Goal: Find specific page/section: Find specific page/section

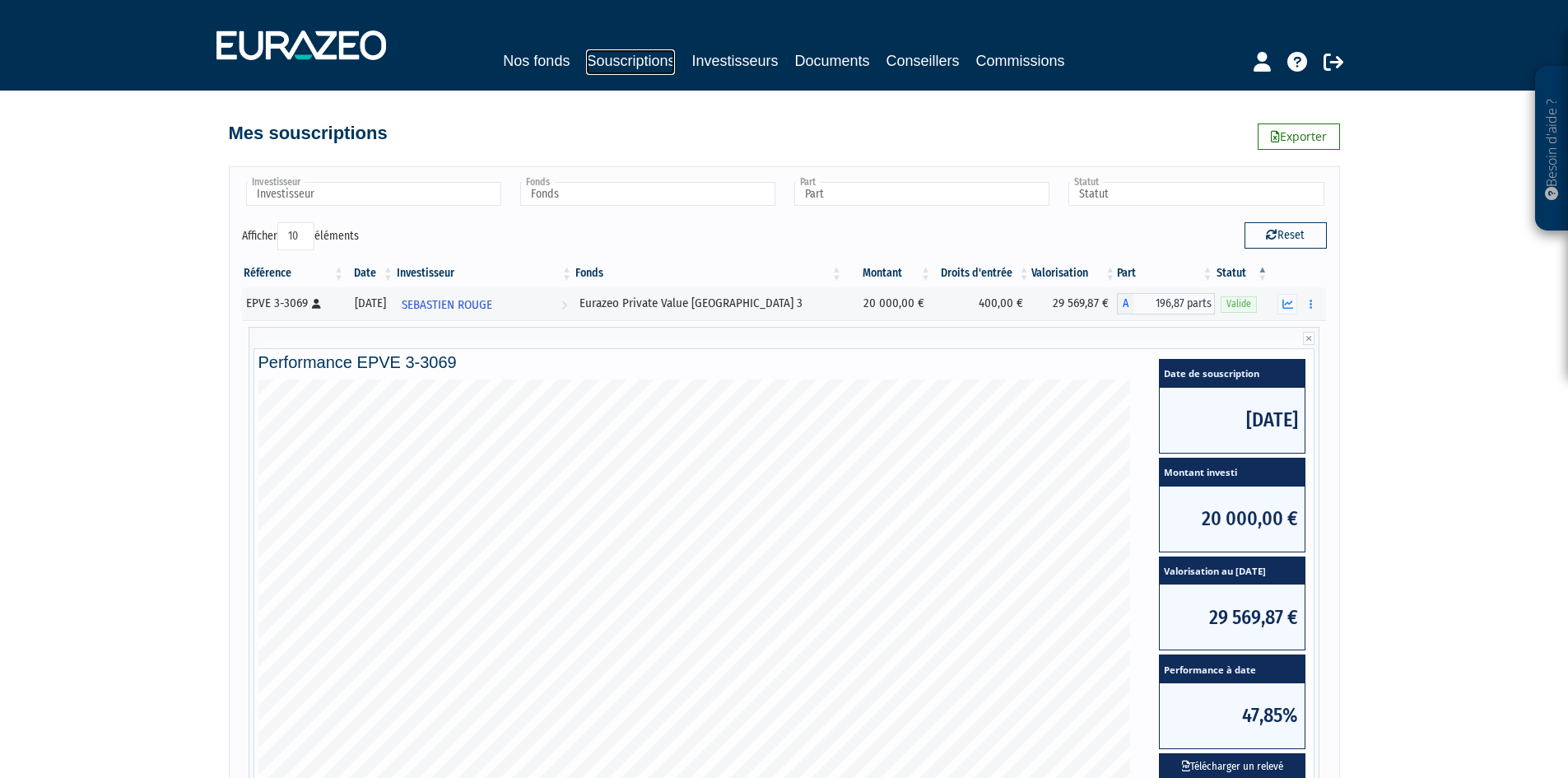
click at [650, 69] on link "Souscriptions" at bounding box center [630, 62] width 89 height 26
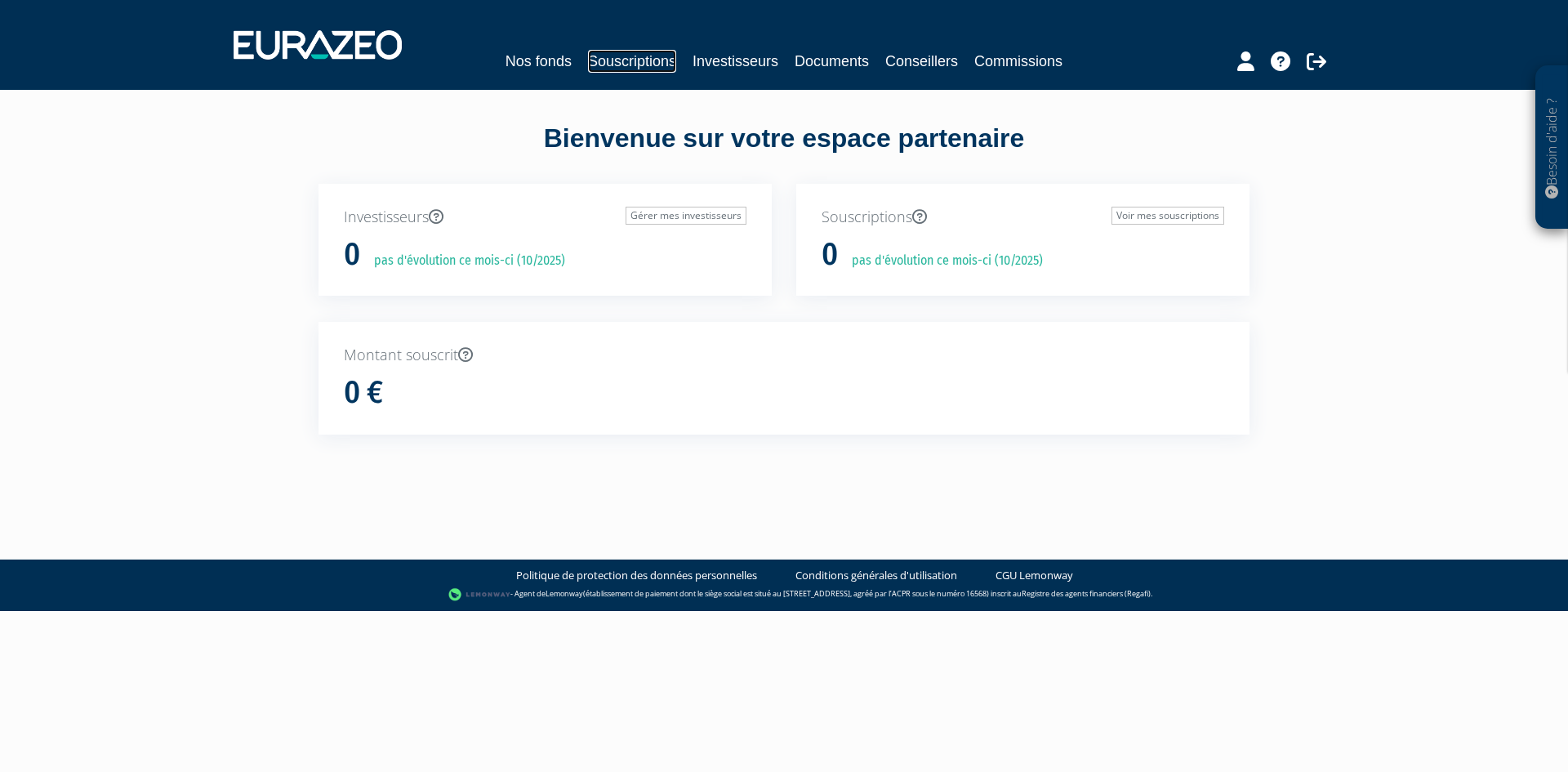
click at [629, 62] on link "Souscriptions" at bounding box center [631, 62] width 88 height 23
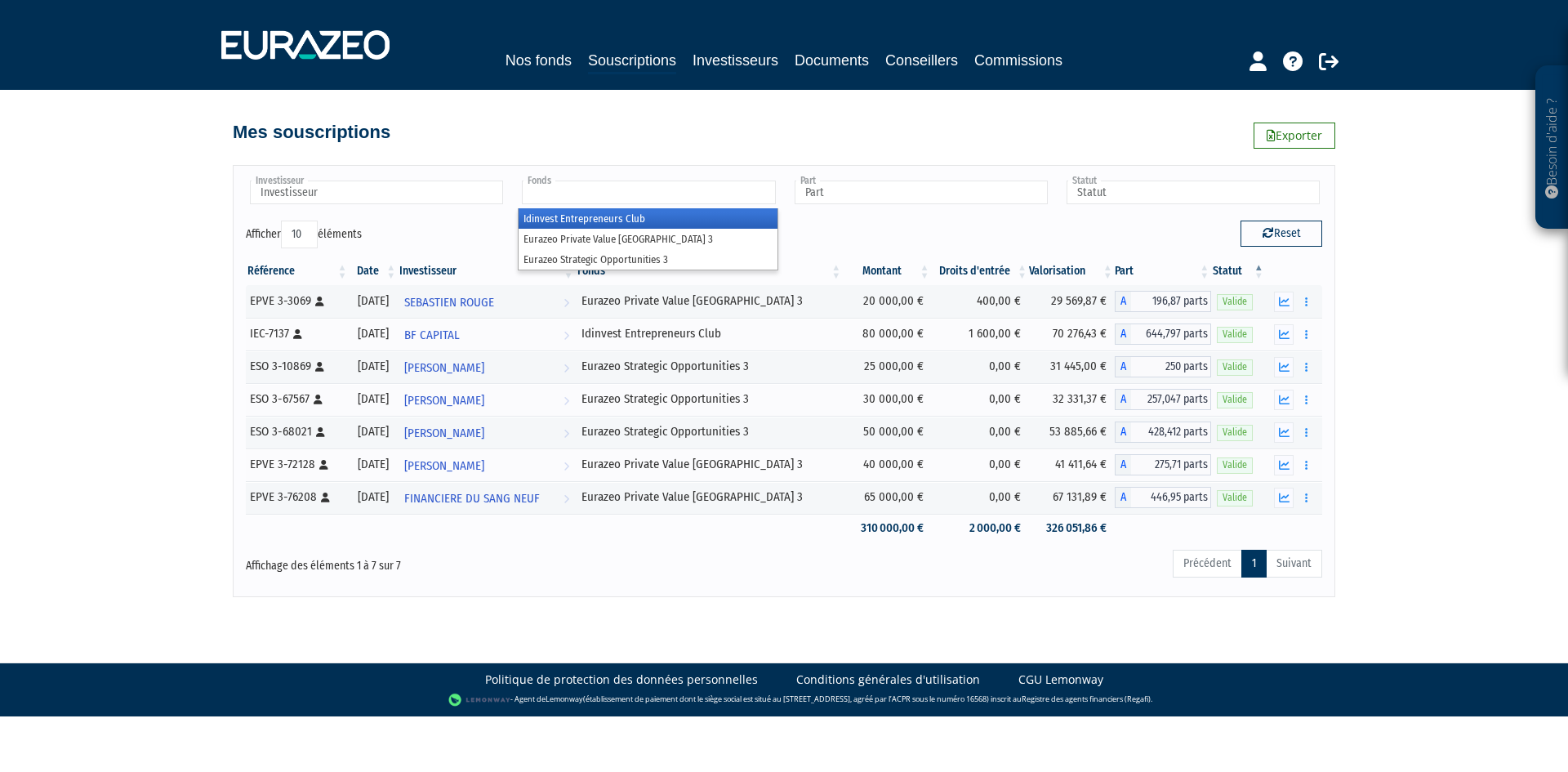
click at [572, 198] on input "text" at bounding box center [648, 192] width 253 height 24
type input "Fonds"
click at [474, 187] on input "text" at bounding box center [376, 192] width 253 height 24
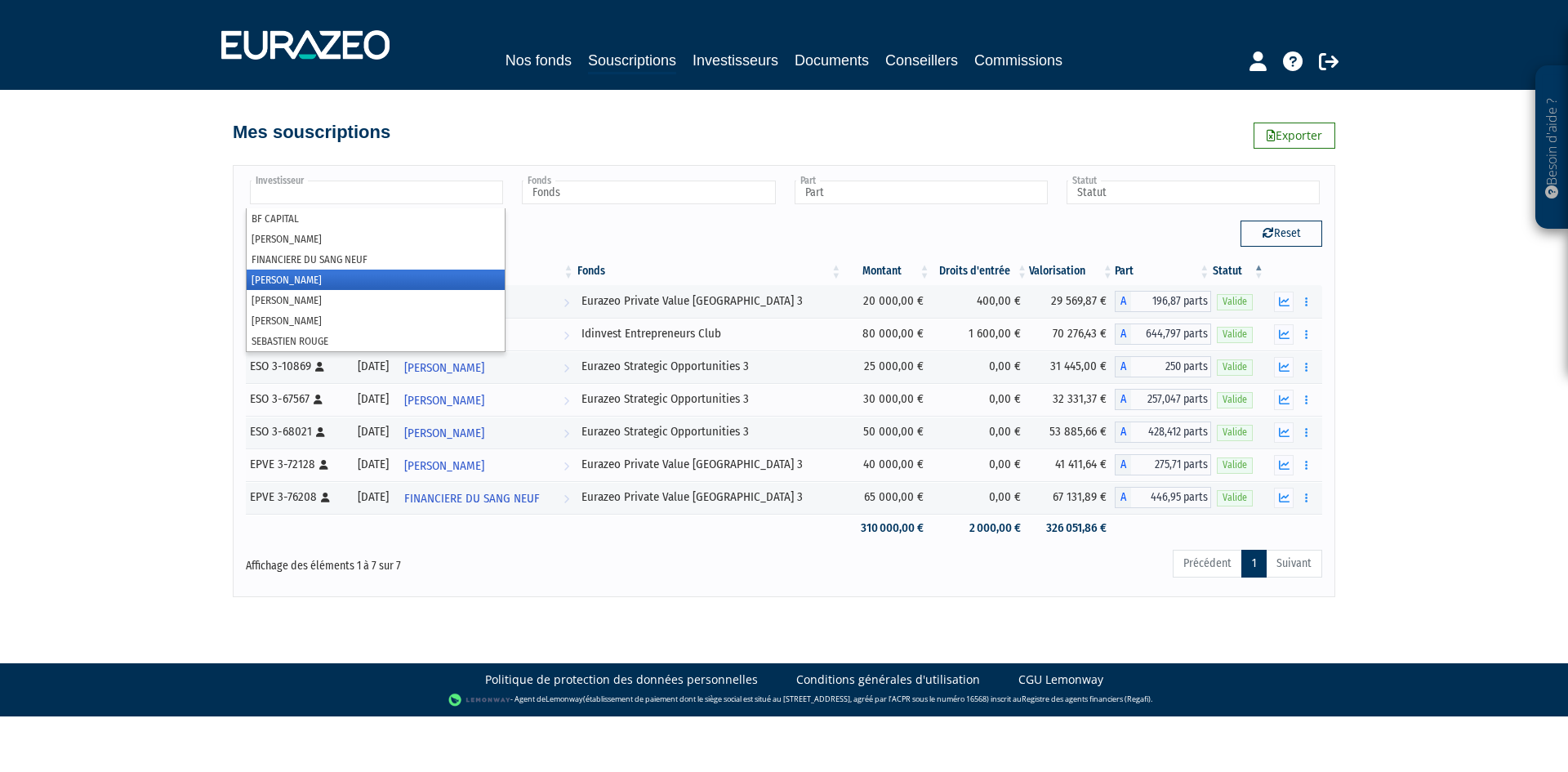
click at [386, 272] on li "[PERSON_NAME]" at bounding box center [375, 280] width 258 height 21
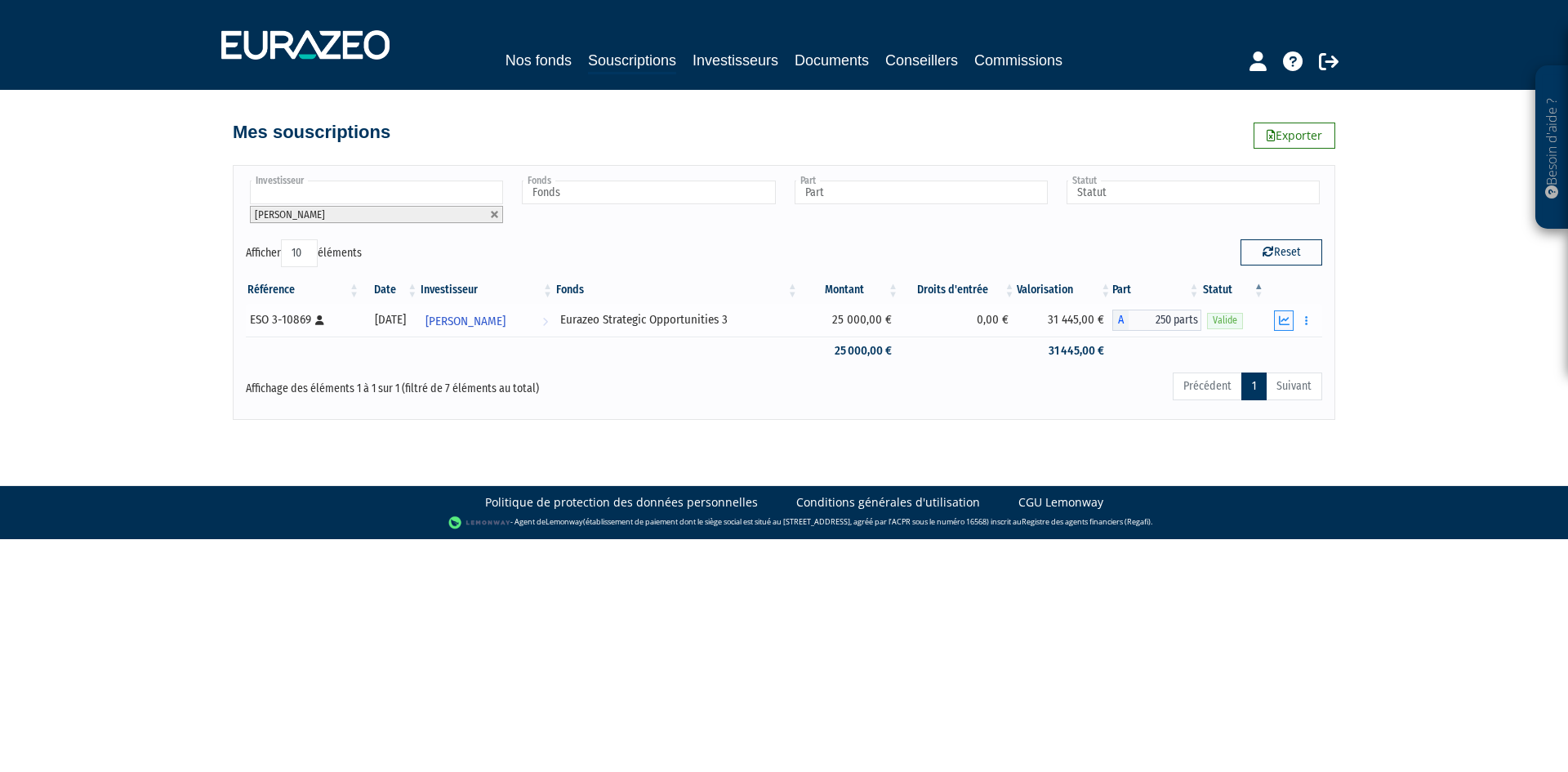
click at [1289, 322] on icon "button" at bounding box center [1284, 321] width 10 height 10
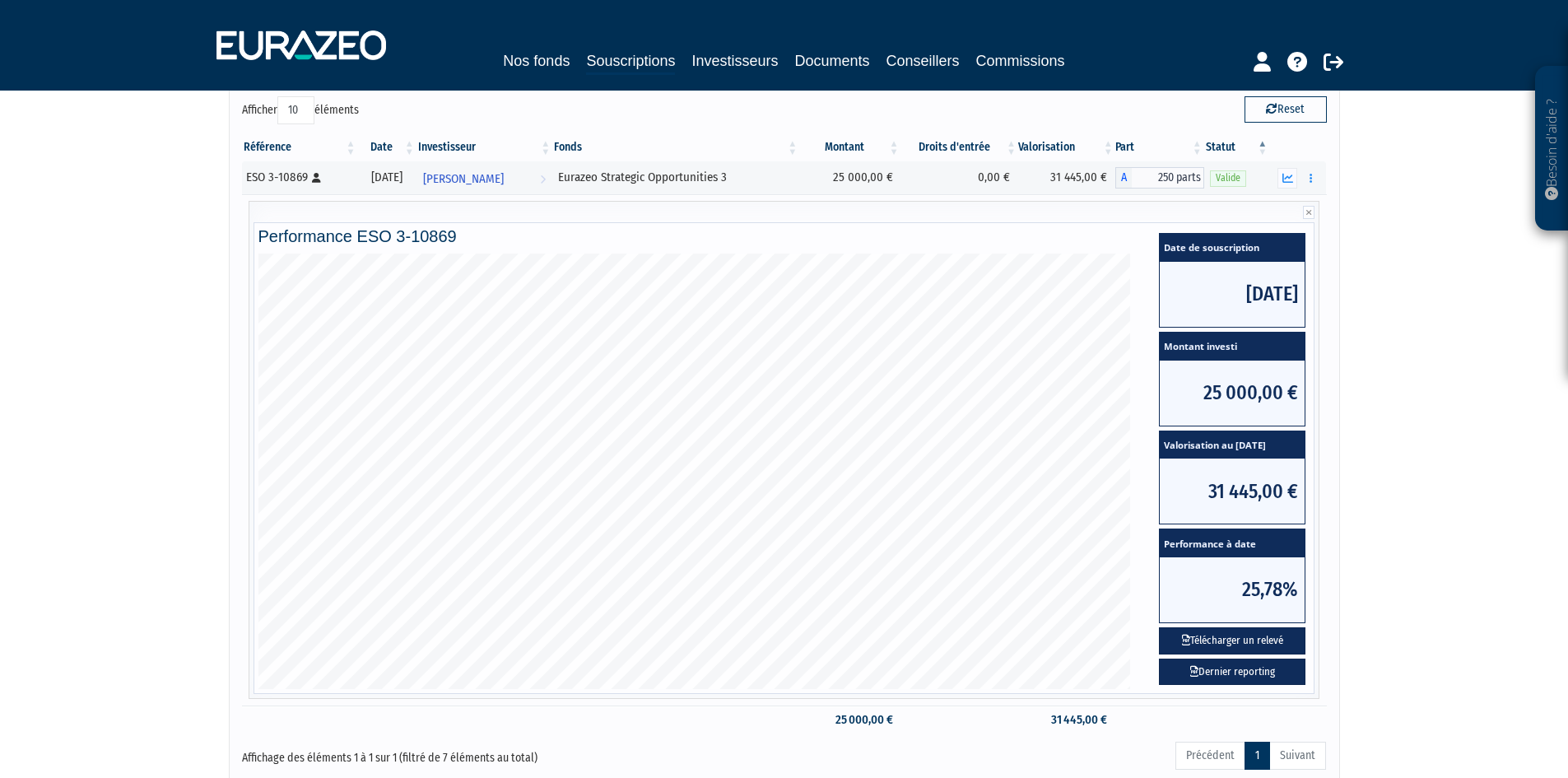
scroll to position [164, 0]
